Goal: Navigation & Orientation: Find specific page/section

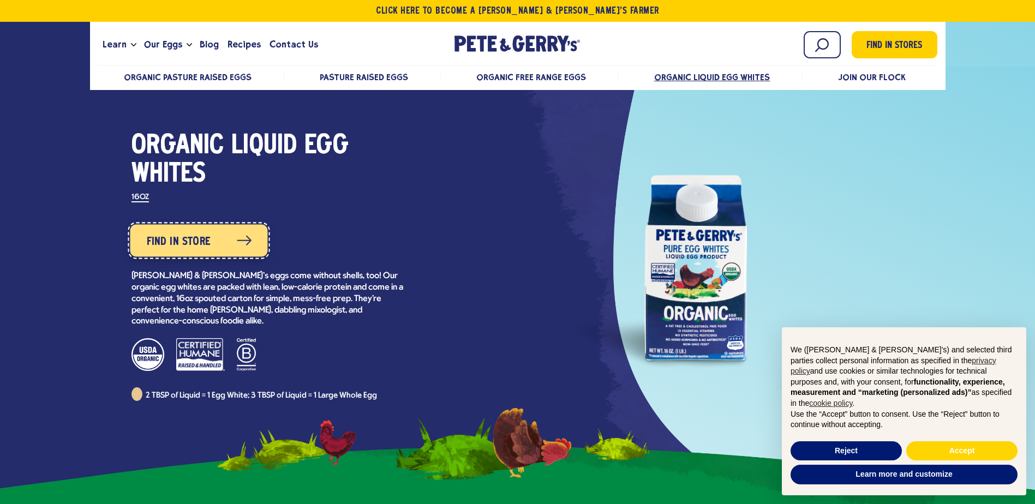
click at [173, 245] on span "Find in Store" at bounding box center [178, 241] width 64 height 17
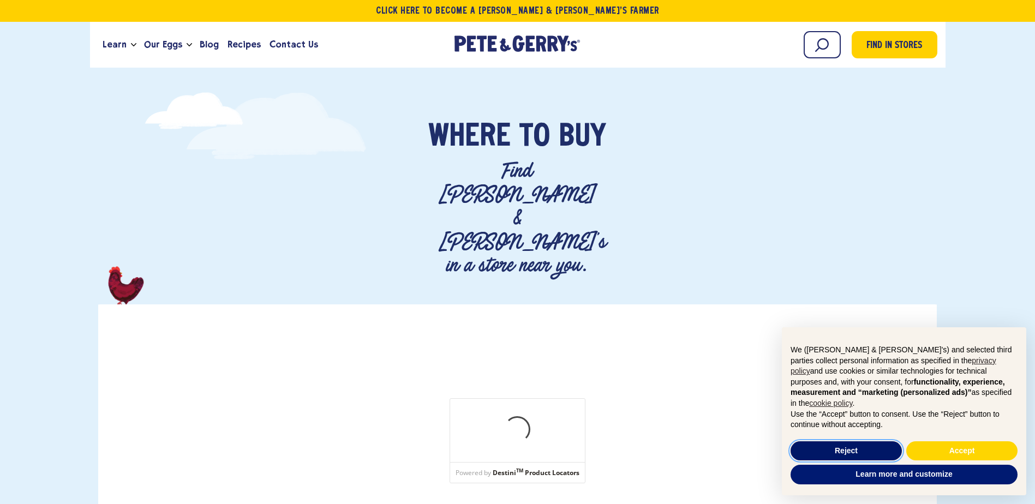
click at [863, 442] on button "Reject" at bounding box center [846, 451] width 111 height 20
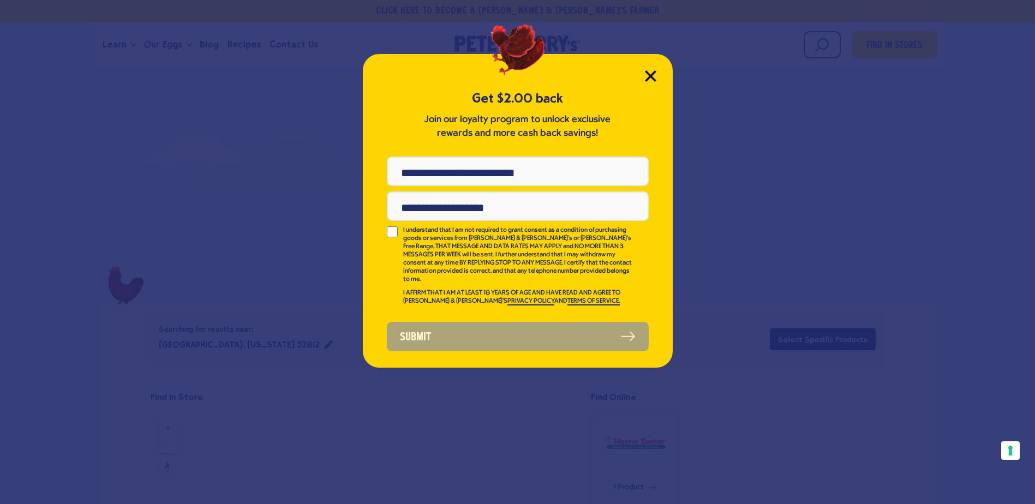
click at [652, 78] on icon "Close Modal" at bounding box center [650, 76] width 10 height 10
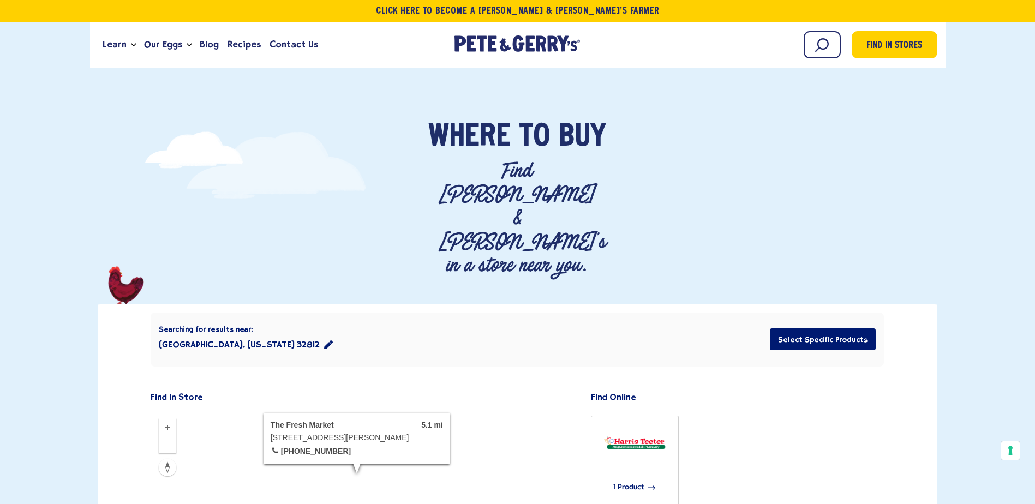
click at [324, 340] on icon "location filter" at bounding box center [328, 344] width 9 height 9
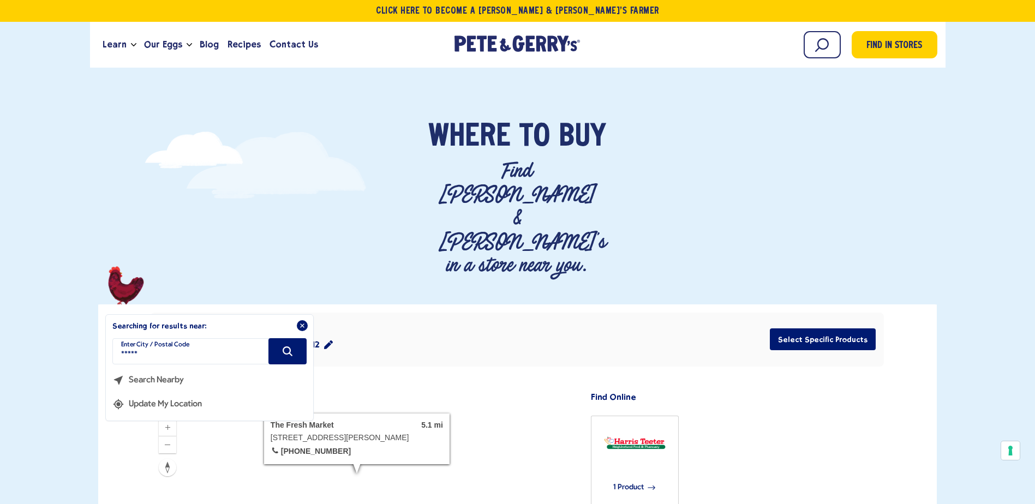
drag, startPoint x: 206, startPoint y: 288, endPoint x: 95, endPoint y: 288, distance: 110.7
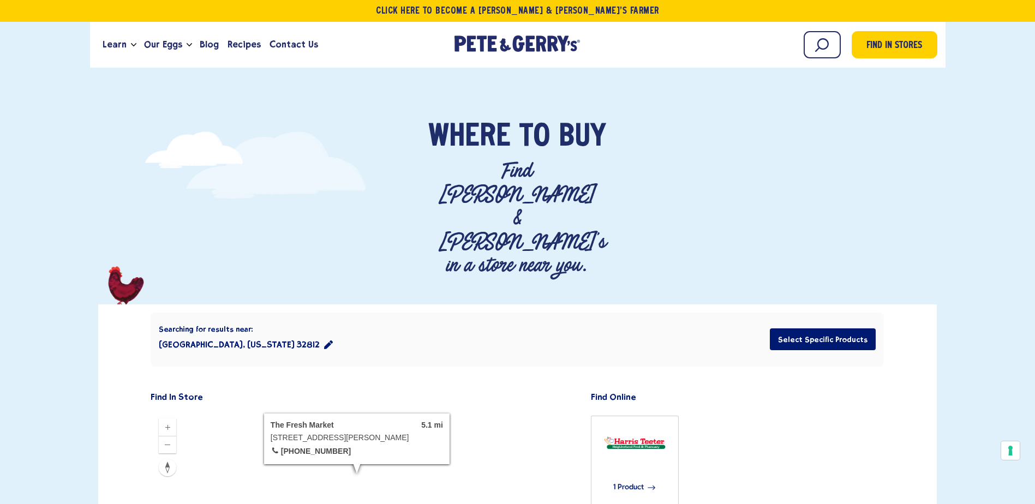
type input "*****"
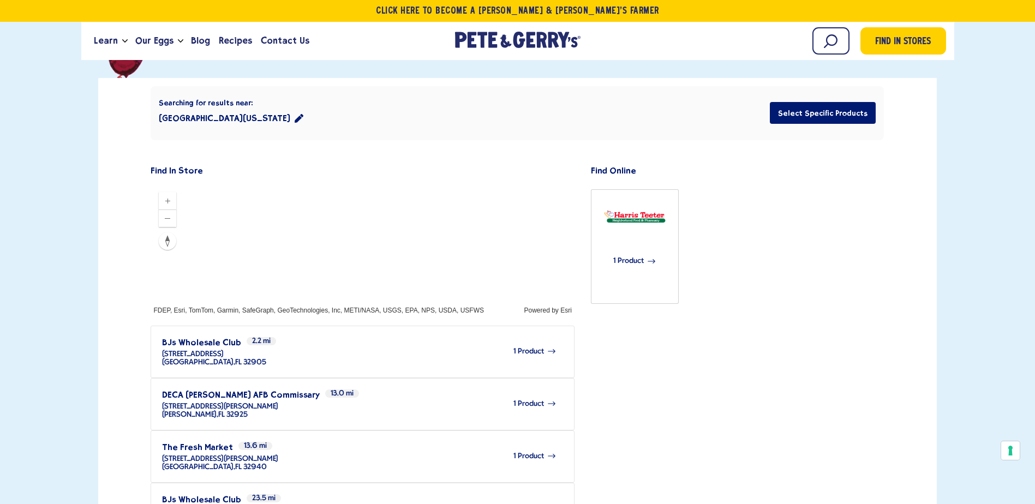
scroll to position [228, 0]
